Goal: Find specific page/section: Find specific page/section

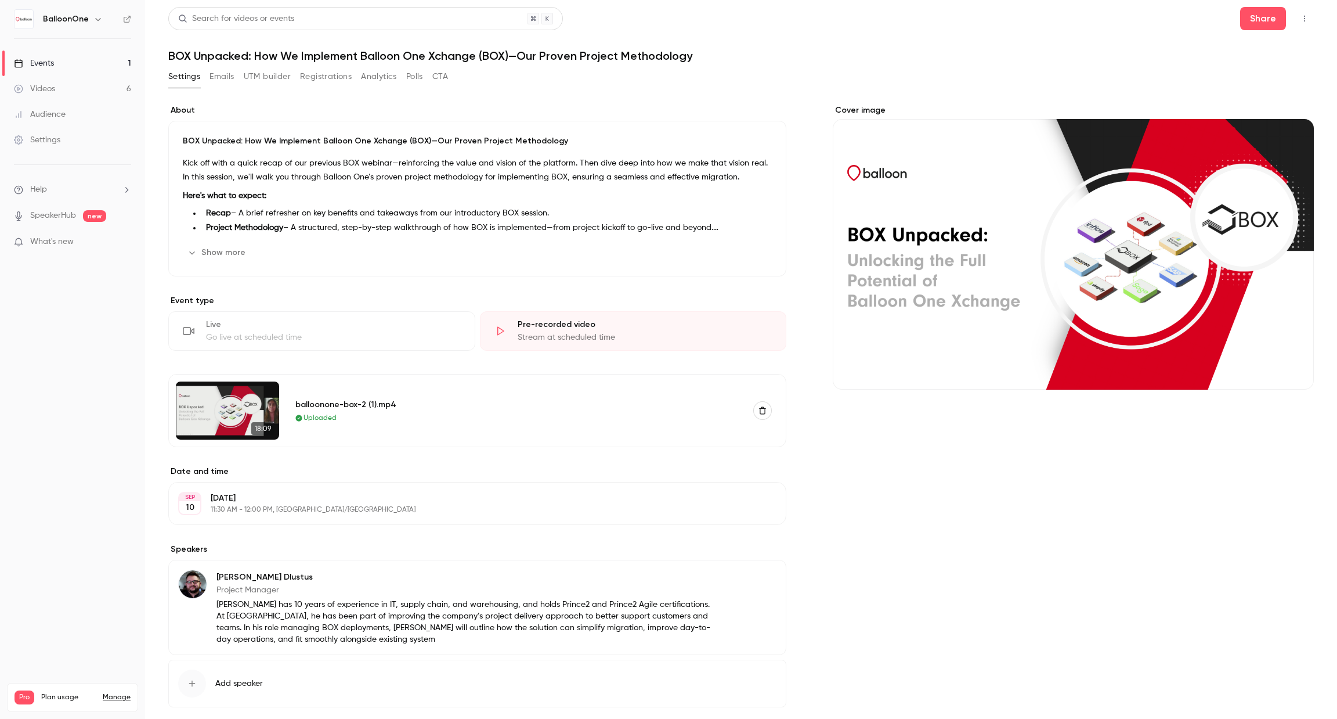
scroll to position [57, 0]
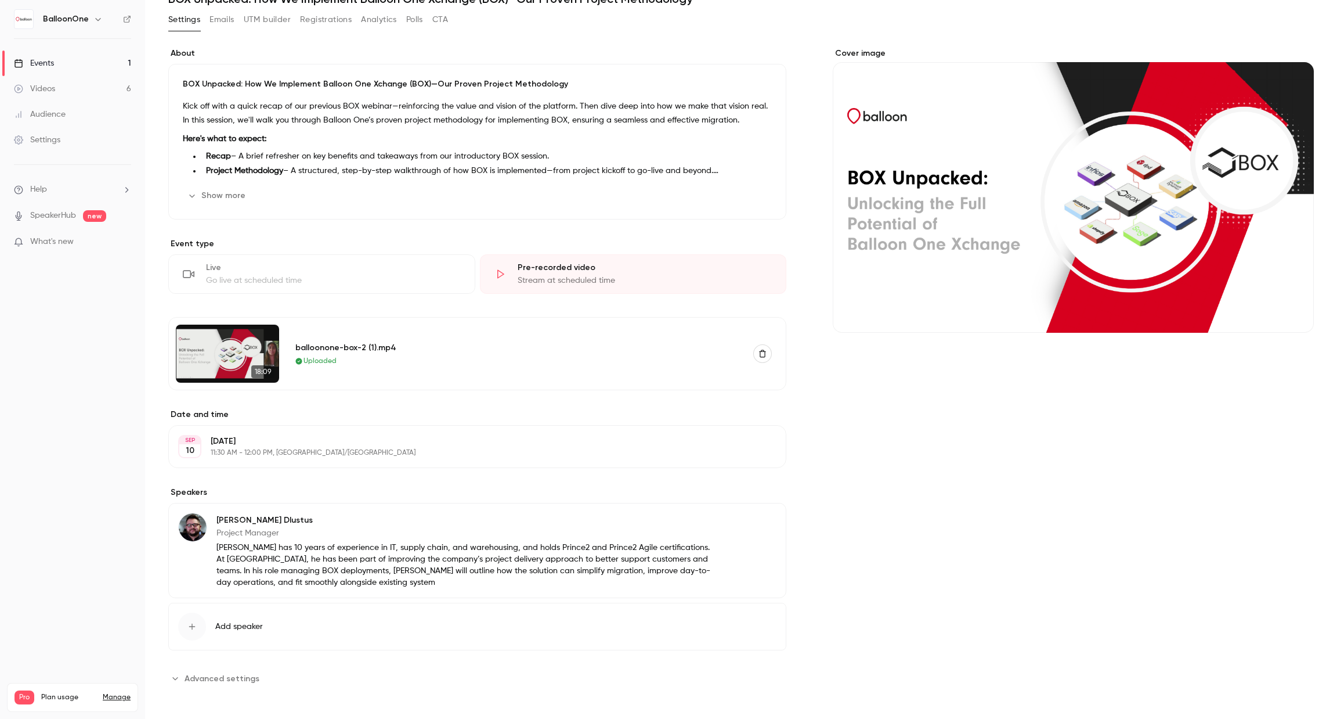
click at [235, 352] on img at bounding box center [227, 353] width 103 height 58
click at [252, 369] on span "18:09" at bounding box center [262, 371] width 23 height 13
click at [703, 143] on p "Here's what to expect:" at bounding box center [477, 139] width 589 height 14
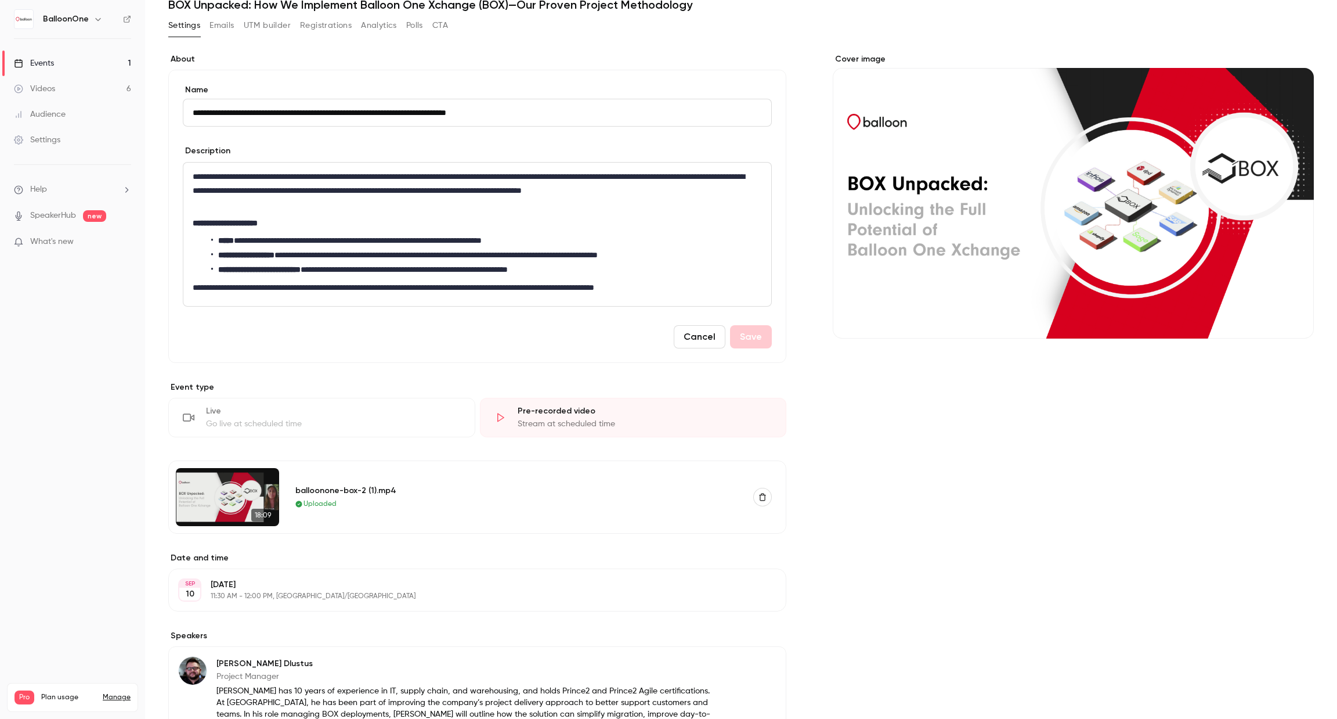
scroll to position [194, 0]
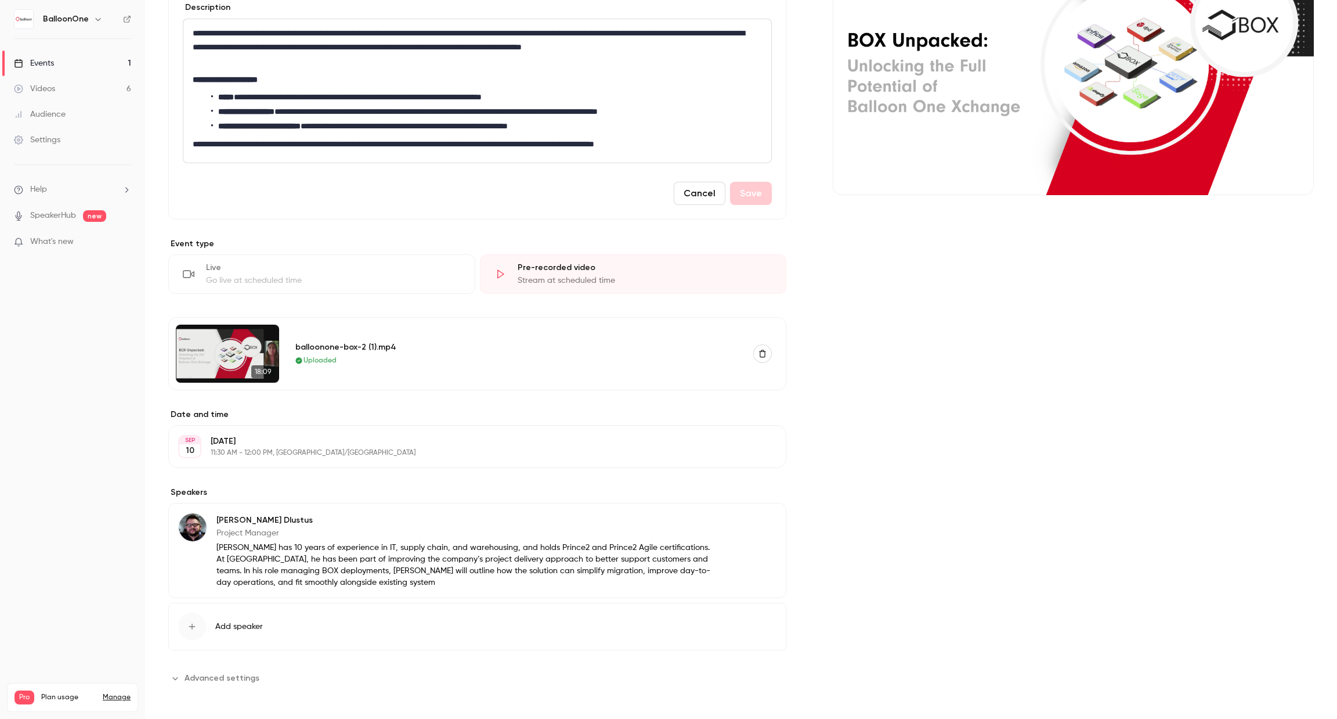
click at [88, 59] on link "Events 1" at bounding box center [72, 64] width 145 height 26
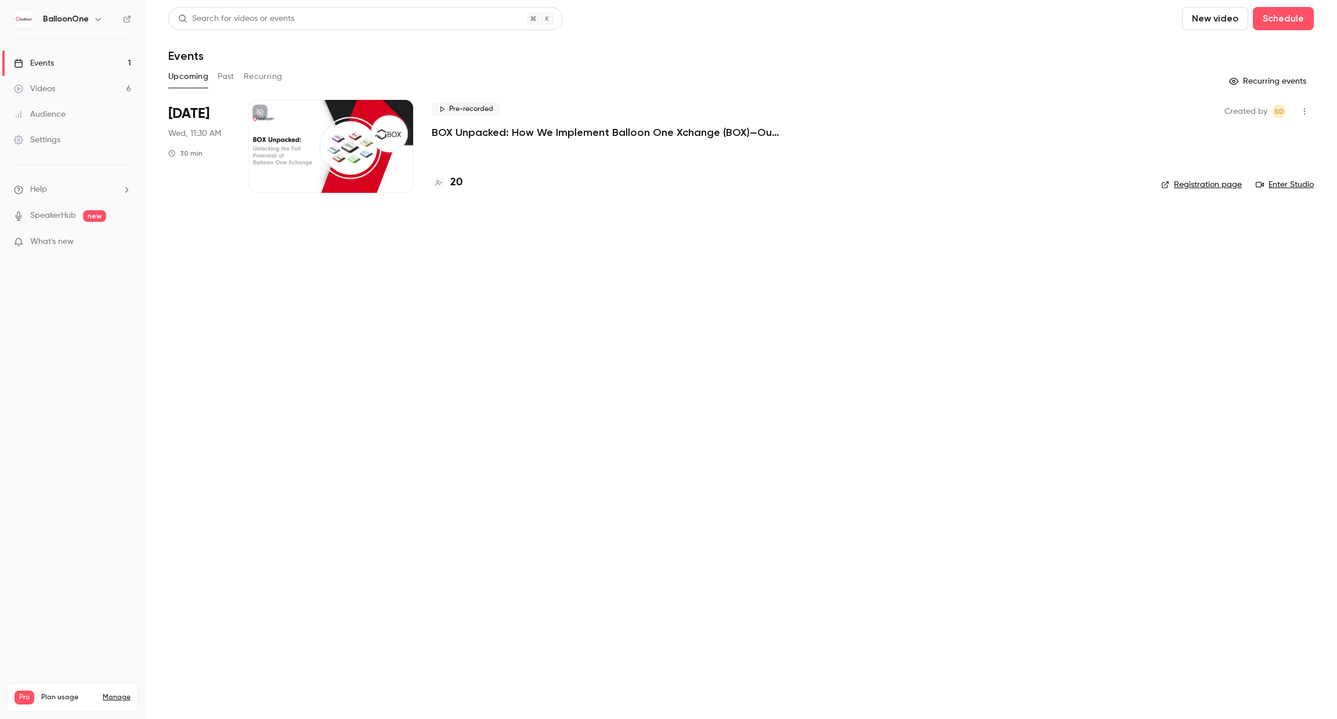
click at [88, 59] on link "Events 1" at bounding box center [72, 64] width 145 height 26
